Goal: Information Seeking & Learning: Learn about a topic

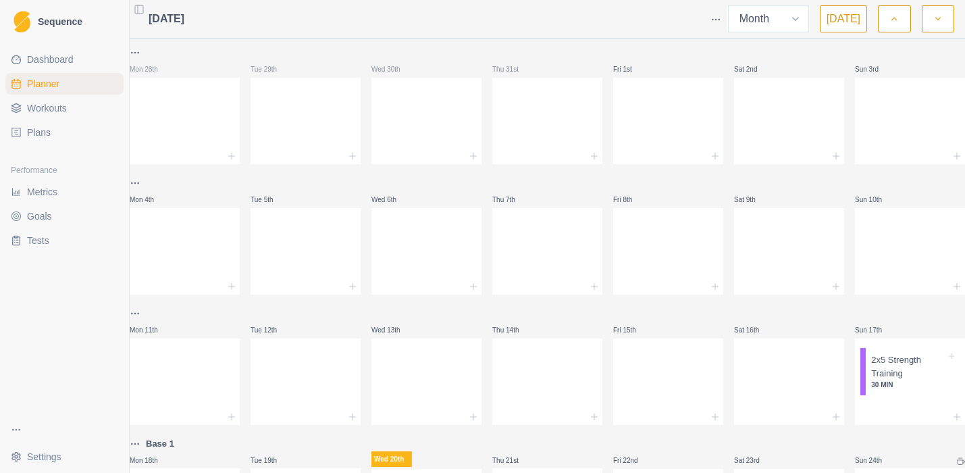
select select "month"
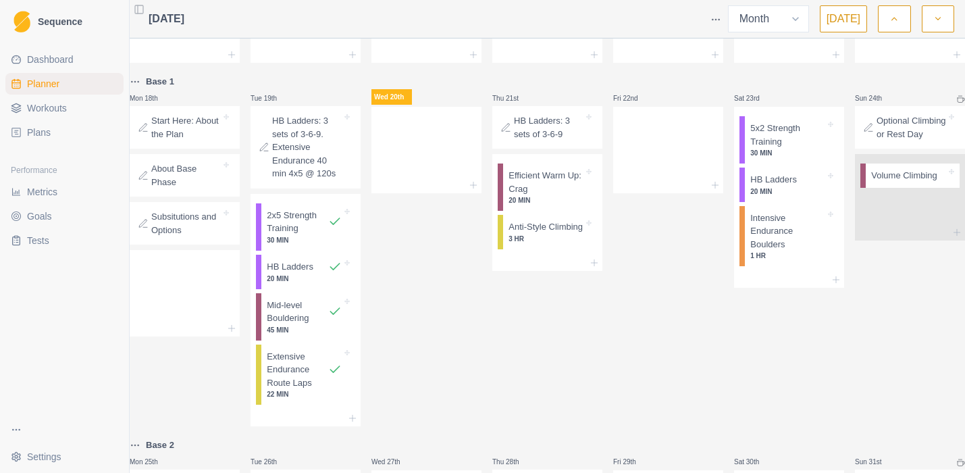
scroll to position [361, 0]
click at [533, 234] on p "Anti-Style Climbing" at bounding box center [545, 228] width 74 height 14
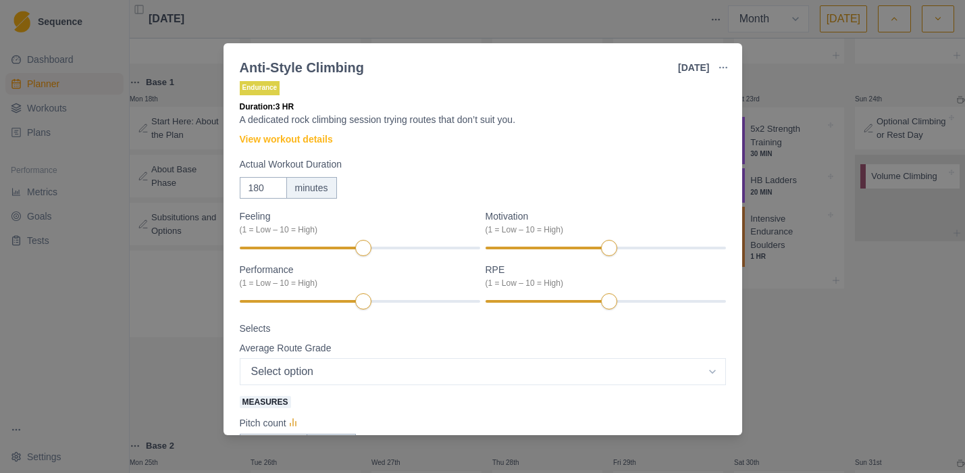
scroll to position [0, 0]
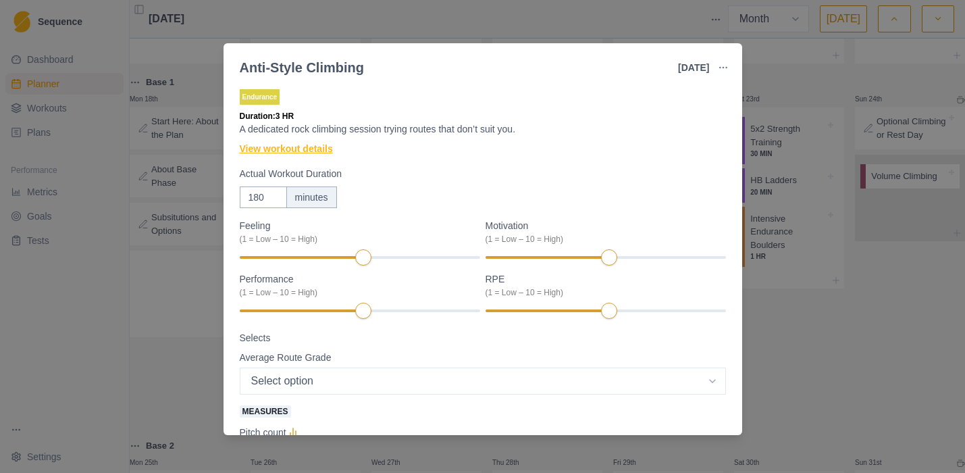
click at [265, 149] on link "View workout details" at bounding box center [286, 149] width 93 height 14
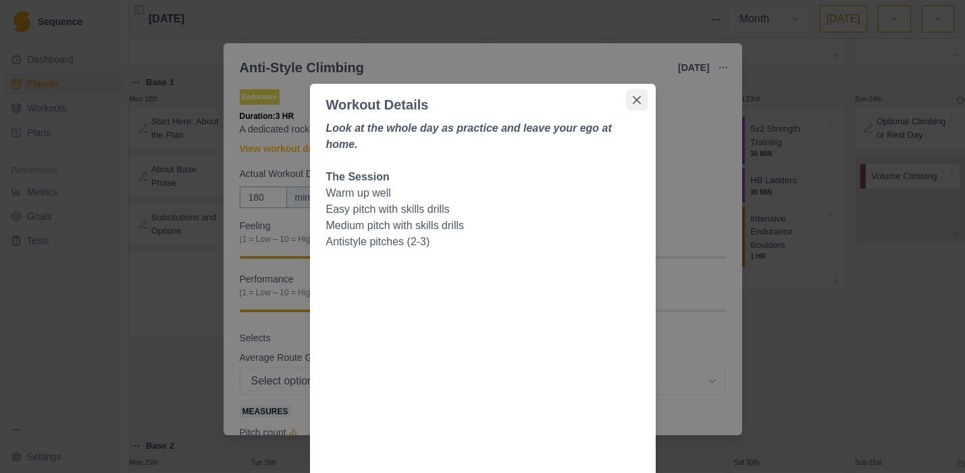
click at [636, 99] on button "Close" at bounding box center [637, 100] width 22 height 22
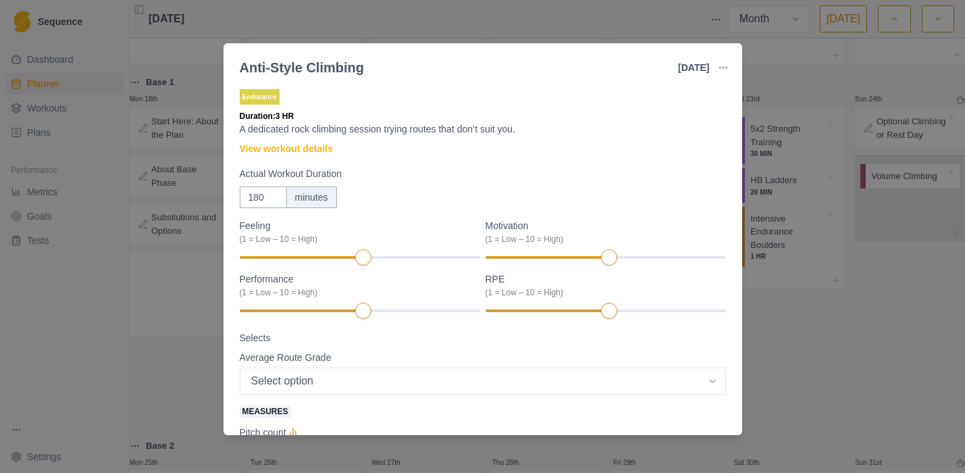
click at [895, 327] on div "Anti-Style Climbing [DATE] Link To Goal View Workout Metrics Edit Original Work…" at bounding box center [482, 236] width 965 height 473
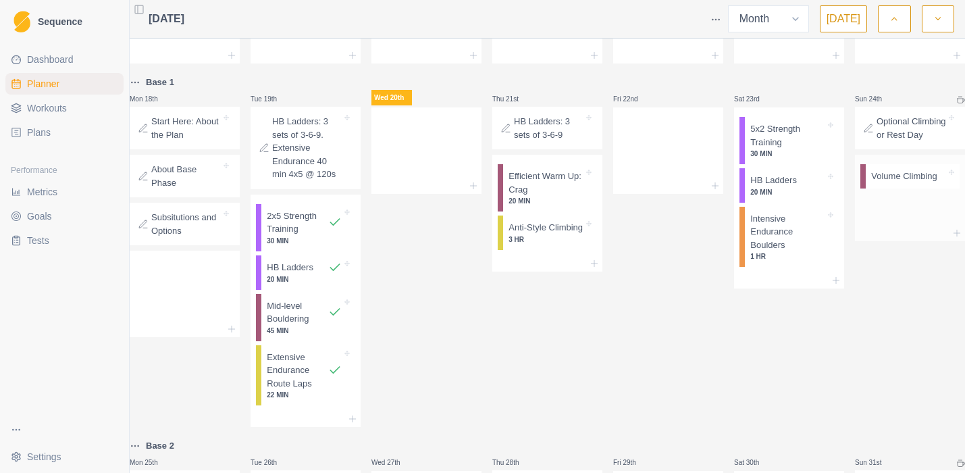
click at [880, 183] on p "Volume Climbing" at bounding box center [904, 176] width 66 height 14
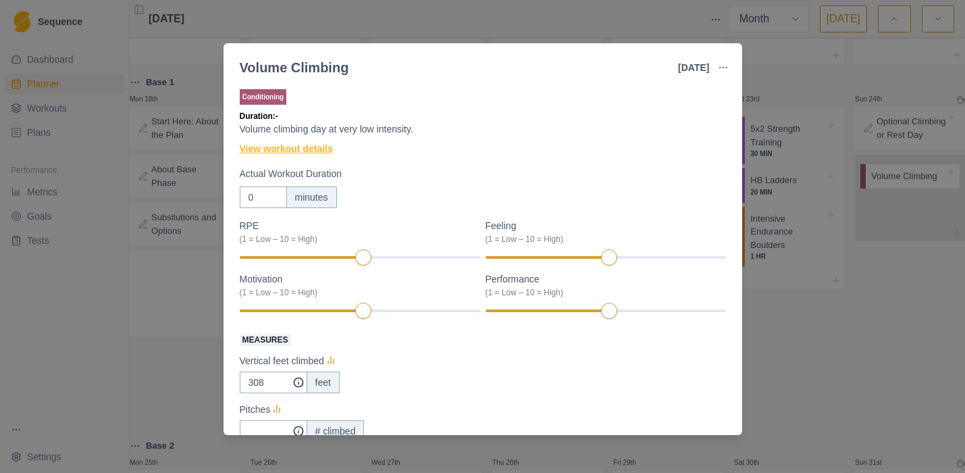
click at [296, 148] on link "View workout details" at bounding box center [286, 149] width 93 height 14
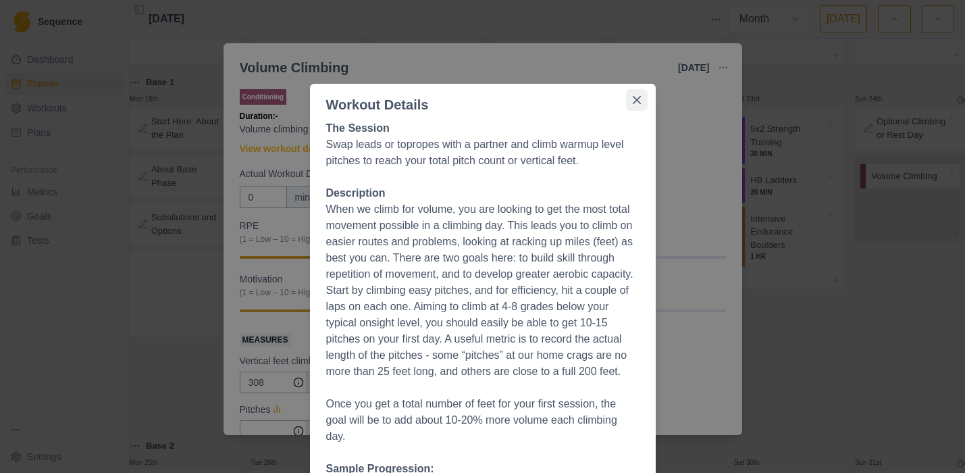
click at [633, 98] on icon "Close" at bounding box center [637, 100] width 8 height 8
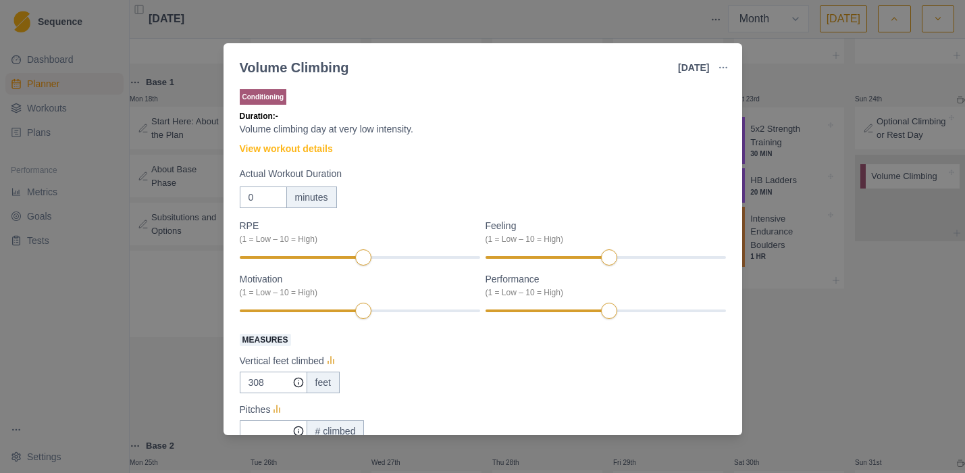
click at [908, 313] on div "Volume Climbing [DATE] Link To Goal View Workout Metrics Edit Original Workout …" at bounding box center [482, 236] width 965 height 473
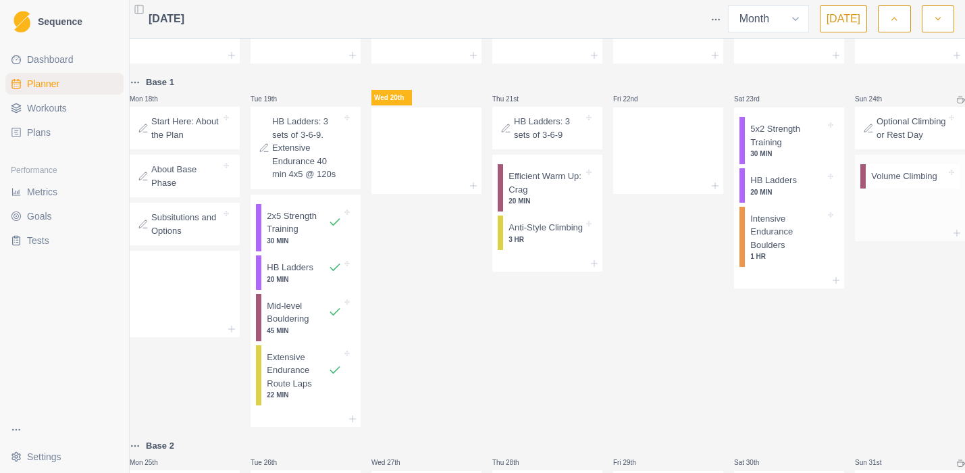
click at [872, 183] on p "Volume Climbing" at bounding box center [904, 176] width 66 height 14
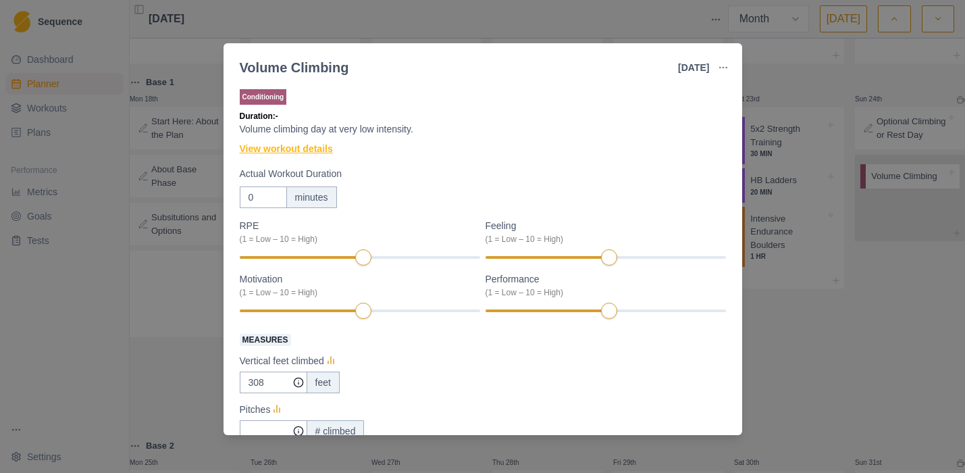
click at [269, 150] on link "View workout details" at bounding box center [286, 149] width 93 height 14
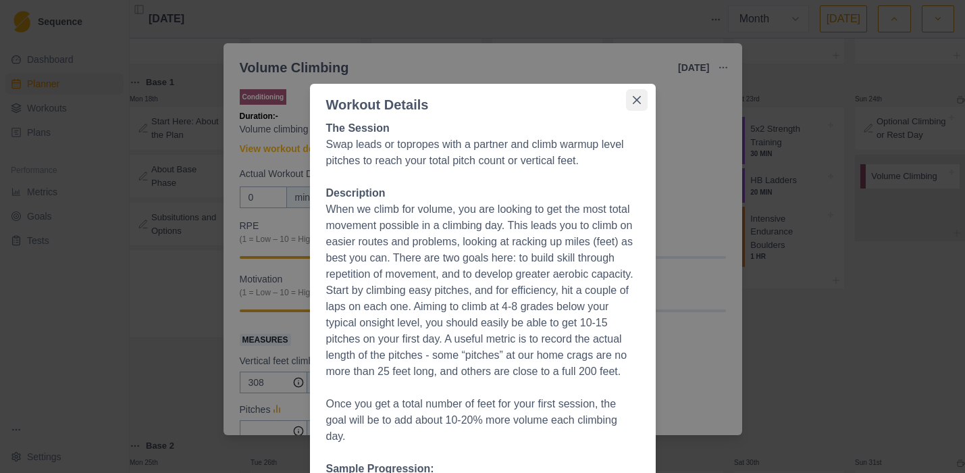
click at [632, 101] on icon "Close" at bounding box center [636, 100] width 8 height 8
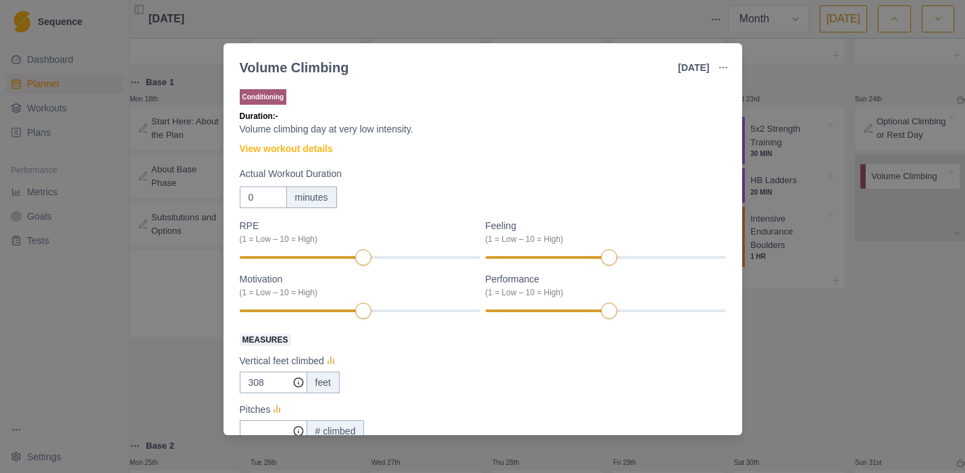
click at [875, 296] on div "Volume Climbing [DATE] Link To Goal View Workout Metrics Edit Original Workout …" at bounding box center [482, 236] width 965 height 473
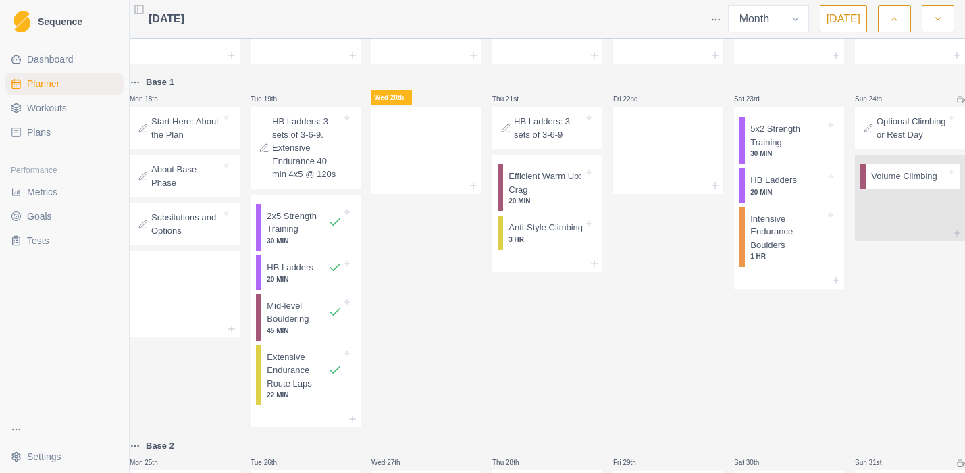
click at [885, 141] on p "Optional Climbing or Rest Day" at bounding box center [911, 128] width 70 height 26
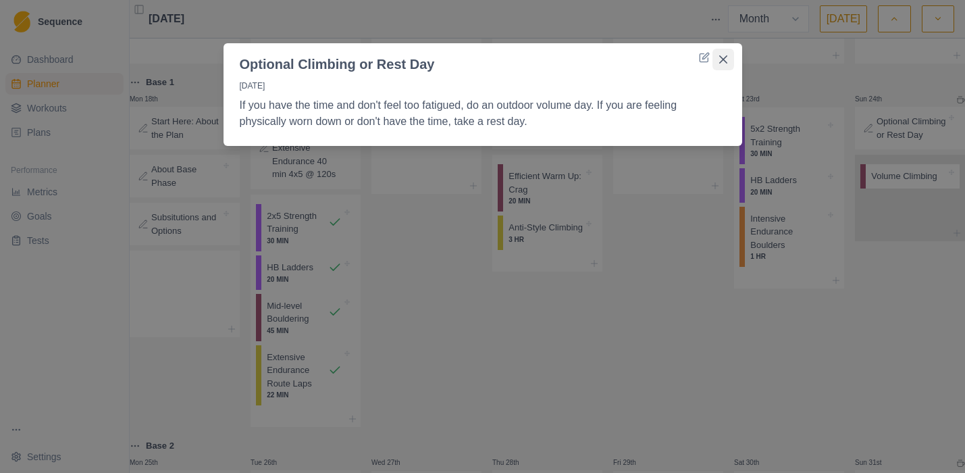
click at [720, 59] on icon "Close" at bounding box center [723, 59] width 8 height 8
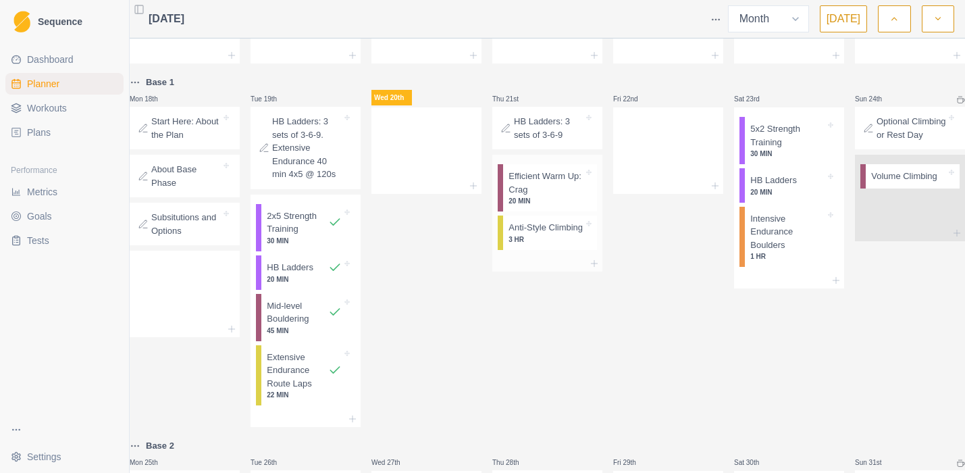
click at [515, 244] on p "3 HR" at bounding box center [545, 239] width 75 height 10
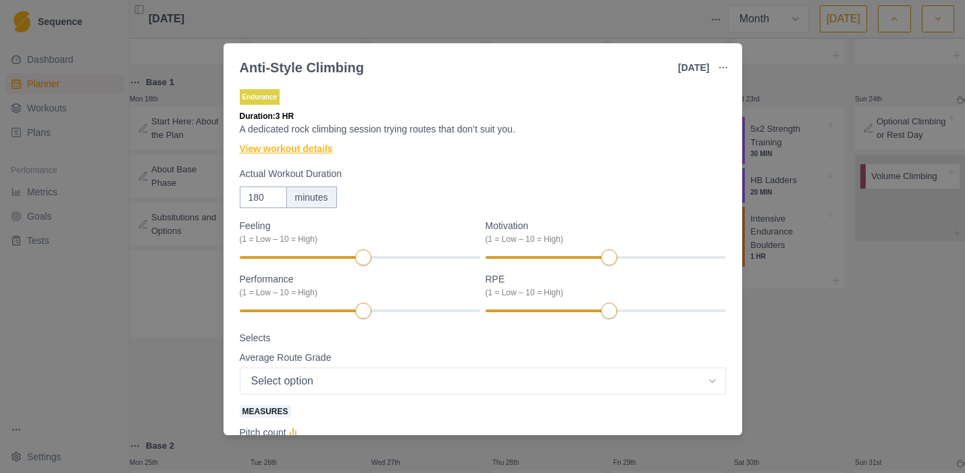
click at [302, 153] on link "View workout details" at bounding box center [286, 149] width 93 height 14
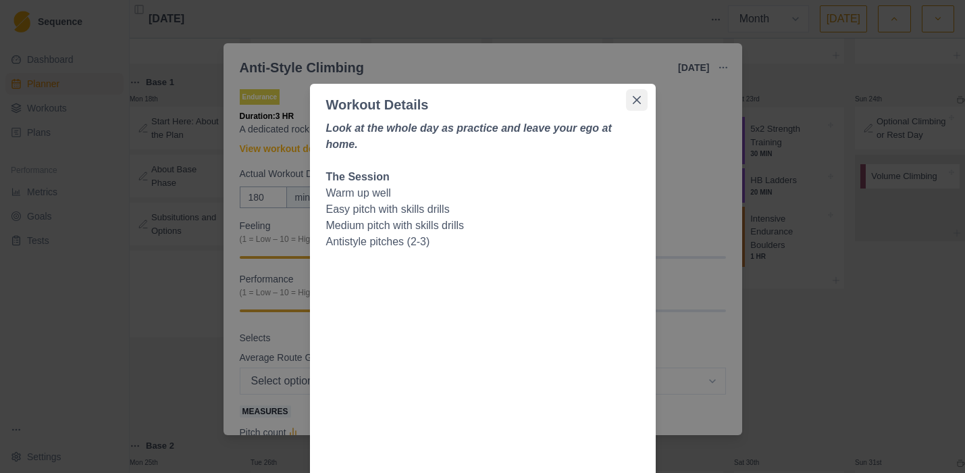
click at [639, 99] on button "Close" at bounding box center [637, 100] width 22 height 22
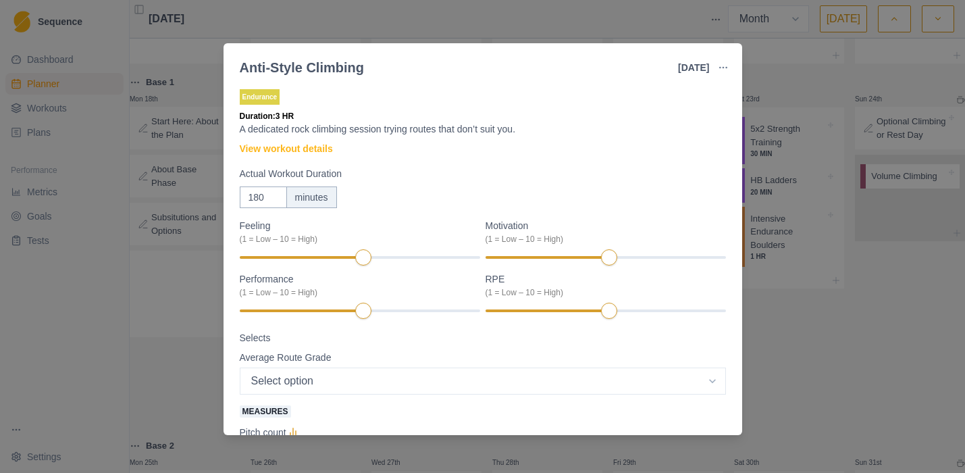
click at [945, 299] on div "Anti-Style Climbing [DATE] Link To Goal View Workout Metrics Edit Original Work…" at bounding box center [482, 236] width 965 height 473
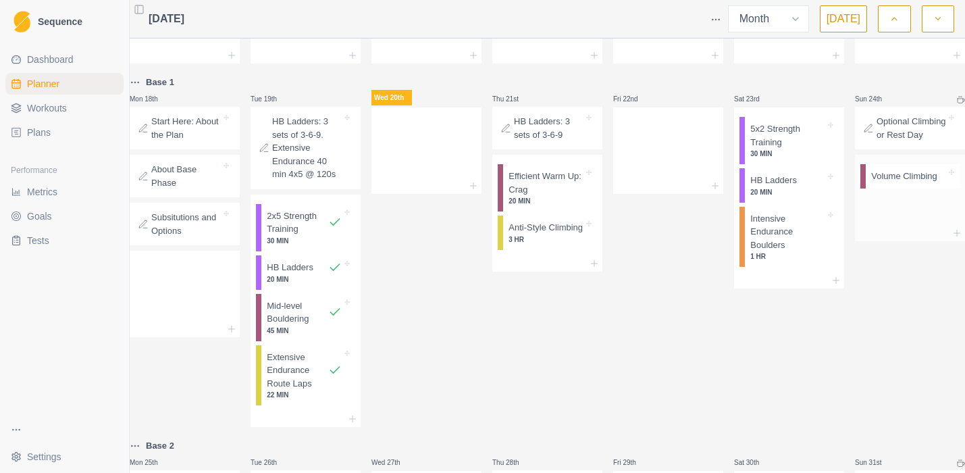
click at [871, 183] on p "Volume Climbing" at bounding box center [904, 176] width 66 height 14
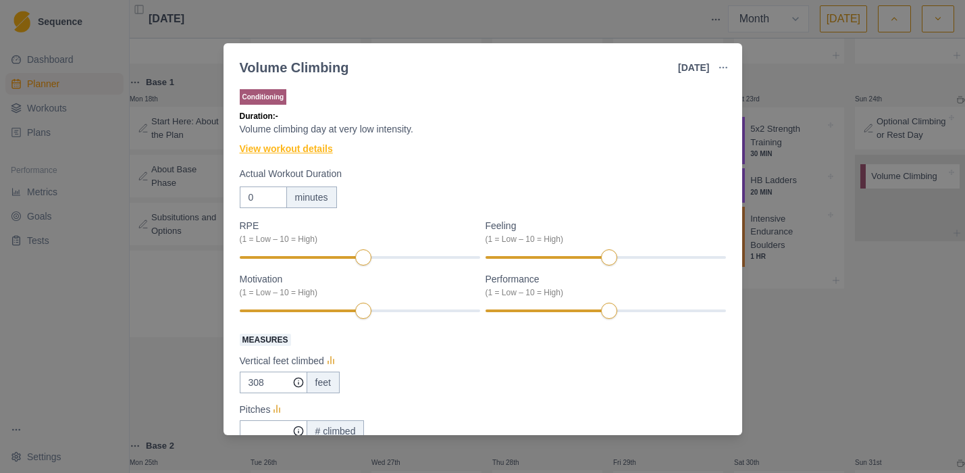
click at [285, 148] on link "View workout details" at bounding box center [286, 149] width 93 height 14
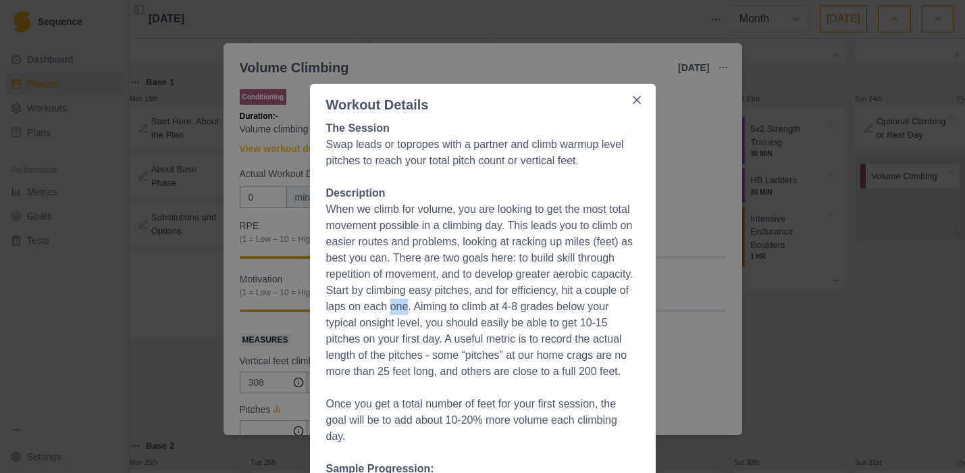
scroll to position [169, 0]
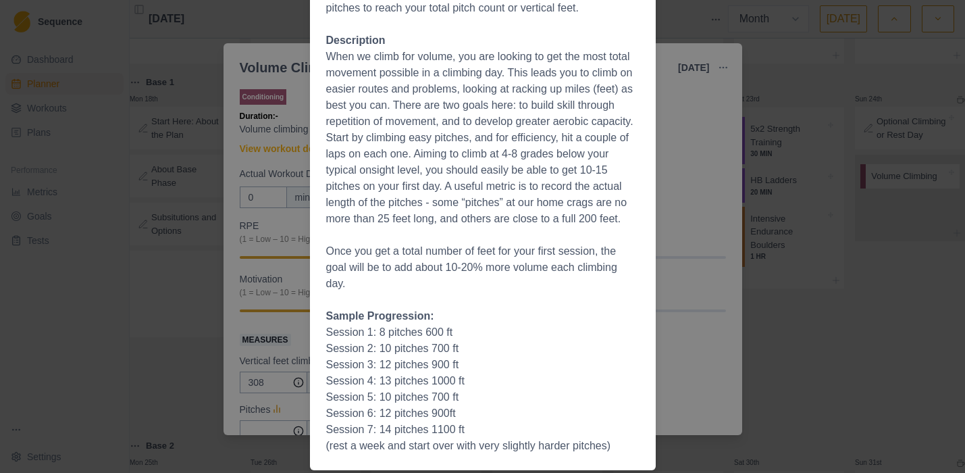
click at [498, 261] on p "Once you get a total number of feet for your first session, the goal will be to…" at bounding box center [482, 267] width 313 height 49
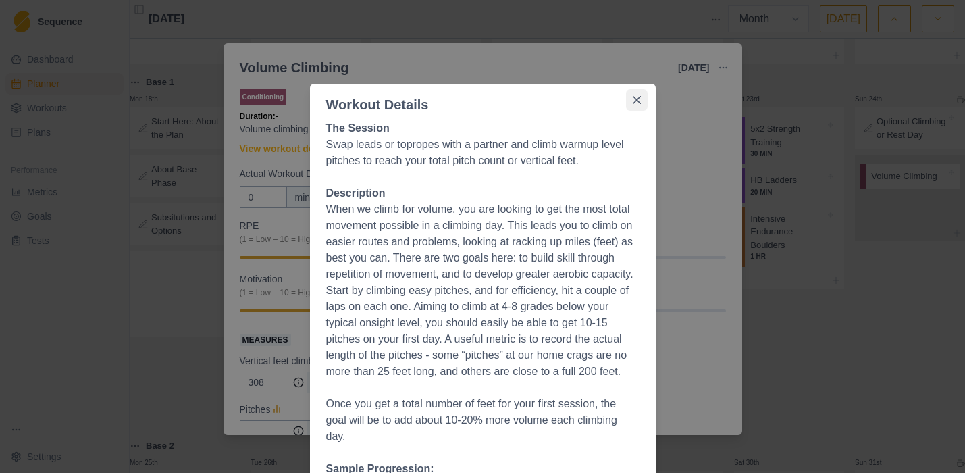
click at [633, 97] on icon "Close" at bounding box center [637, 100] width 8 height 8
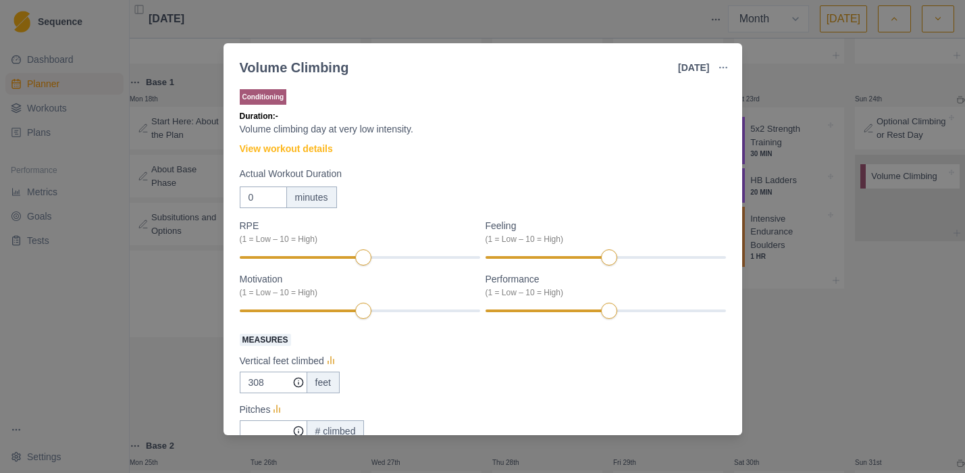
click at [674, 130] on p "Volume climbing day at very low intensity." at bounding box center [483, 129] width 486 height 14
click at [909, 415] on div "Volume Climbing [DATE] Link To Goal View Workout Metrics Edit Original Workout …" at bounding box center [482, 236] width 965 height 473
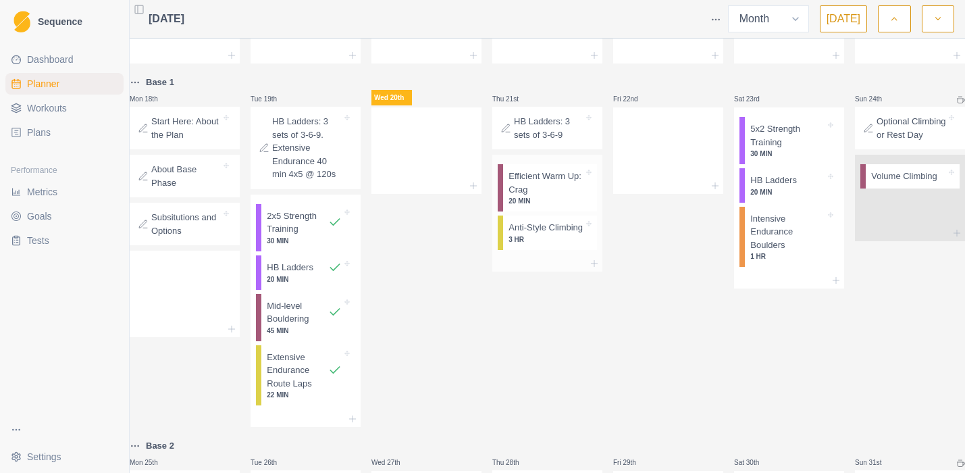
click at [529, 230] on p "Anti-Style Climbing" at bounding box center [545, 228] width 74 height 14
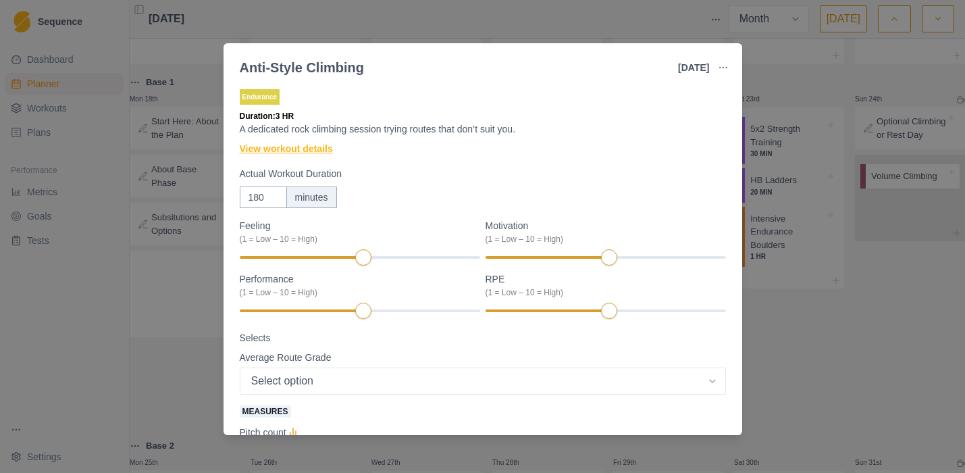
click at [322, 146] on link "View workout details" at bounding box center [286, 149] width 93 height 14
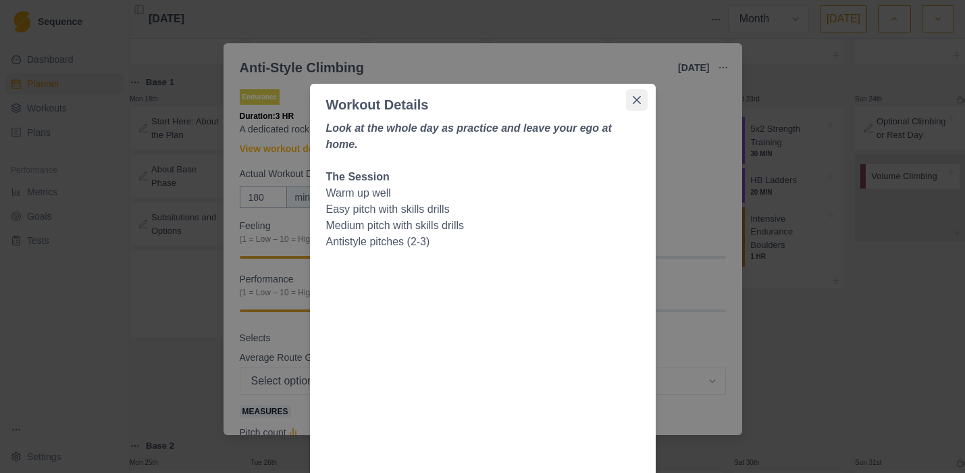
click at [633, 96] on icon "Close" at bounding box center [637, 100] width 8 height 8
